Goal: Task Accomplishment & Management: Manage account settings

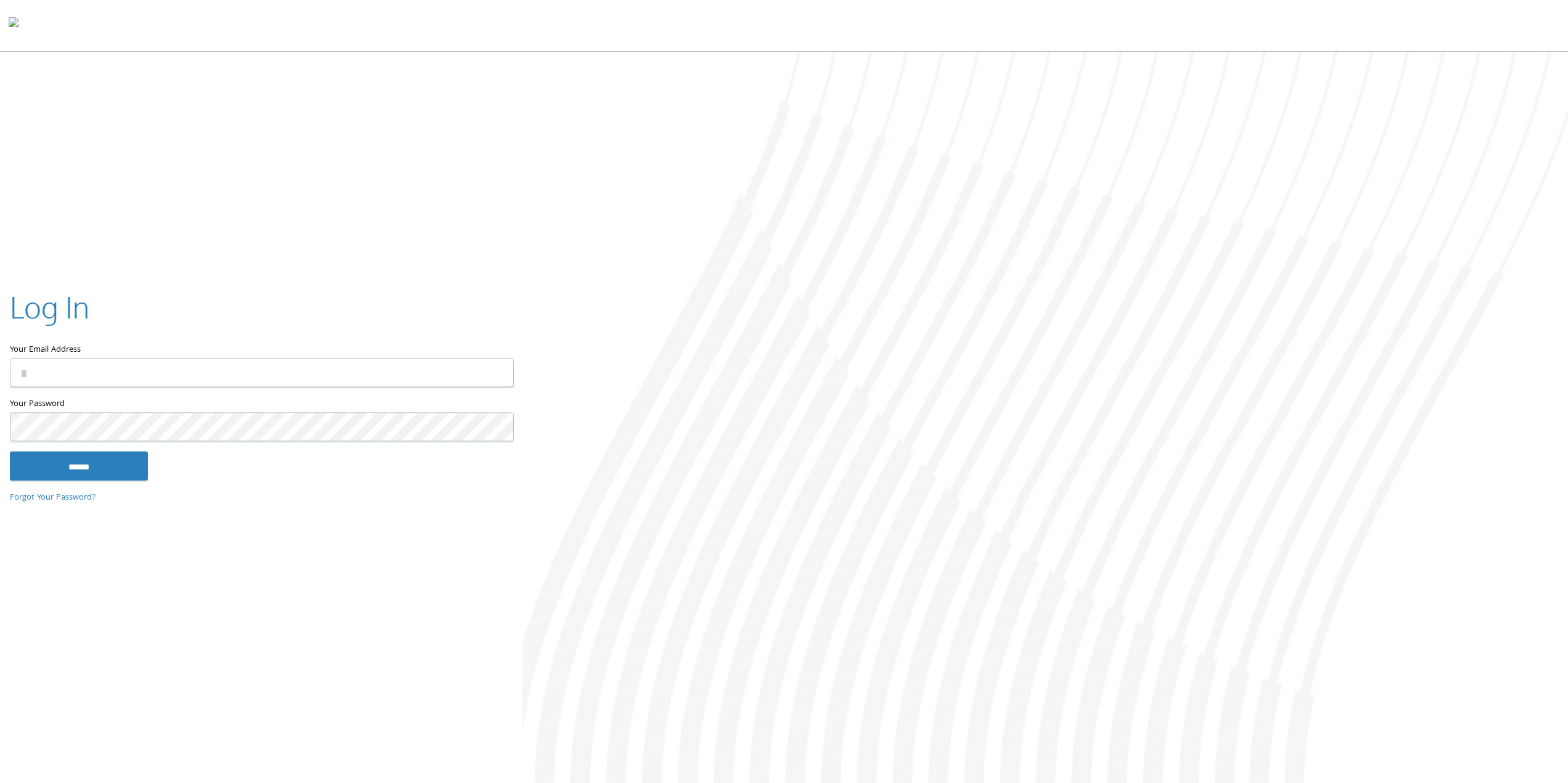
type input "**********"
click at [120, 460] on input "******" at bounding box center [78, 466] width 138 height 29
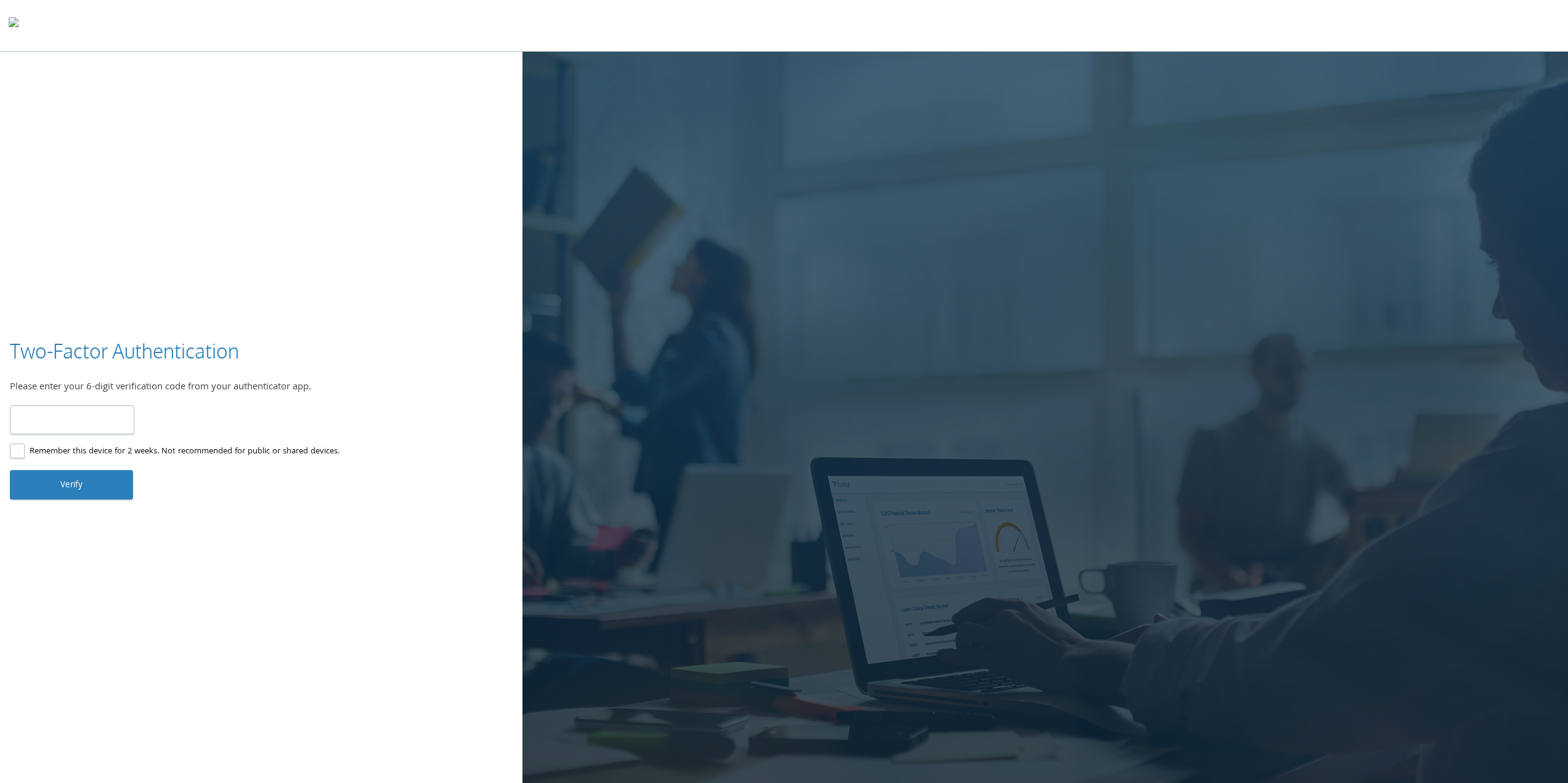
click at [49, 430] on input "number" at bounding box center [72, 420] width 124 height 29
type input "******"
